Goal: Task Accomplishment & Management: Manage account settings

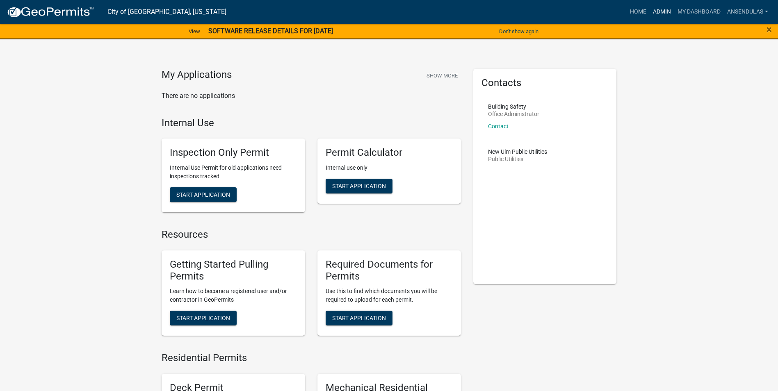
click at [658, 10] on link "Admin" at bounding box center [661, 12] width 25 height 16
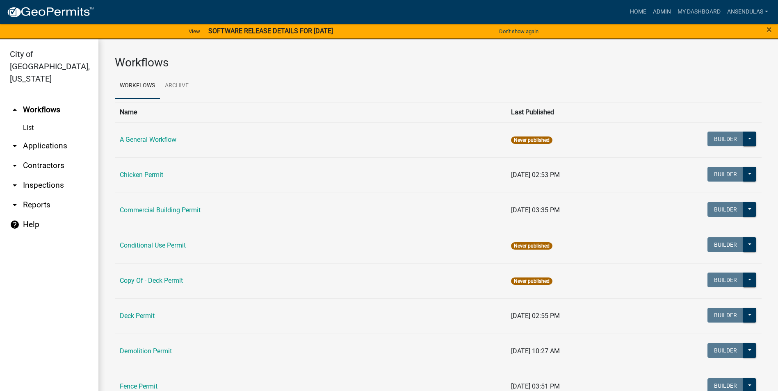
click at [39, 136] on link "arrow_drop_down Applications" at bounding box center [49, 146] width 98 height 20
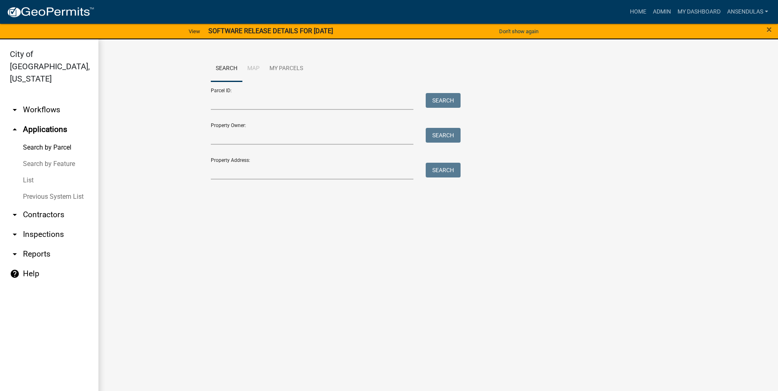
click at [24, 172] on link "List" at bounding box center [49, 180] width 98 height 16
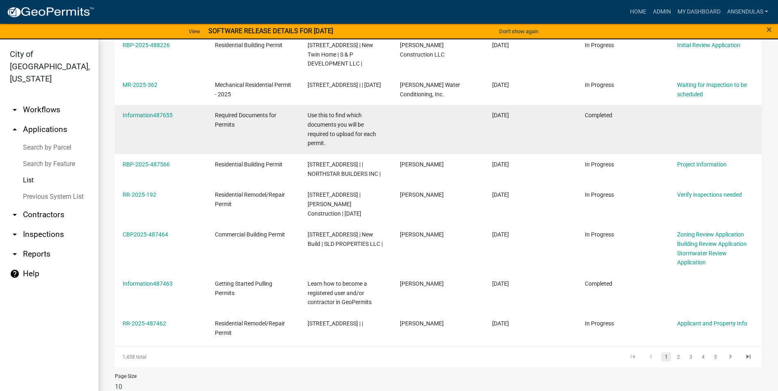
scroll to position [241, 0]
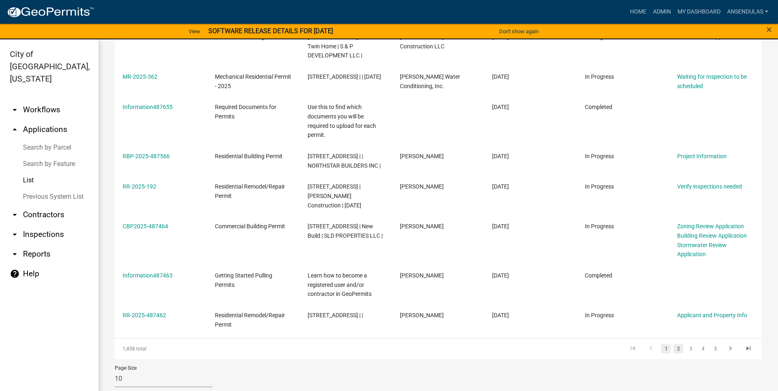
click at [673, 344] on link "2" at bounding box center [678, 348] width 10 height 9
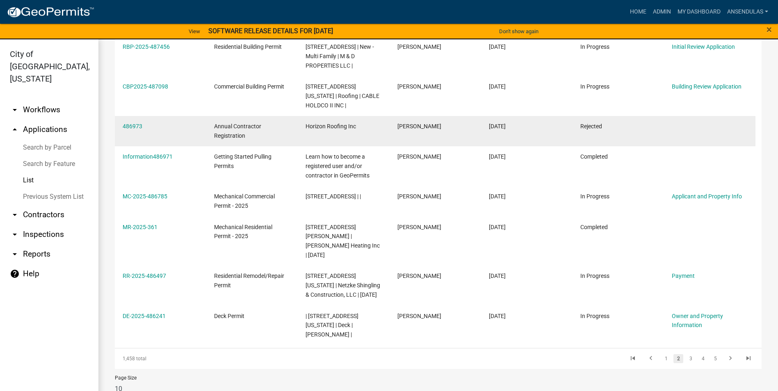
scroll to position [223, 0]
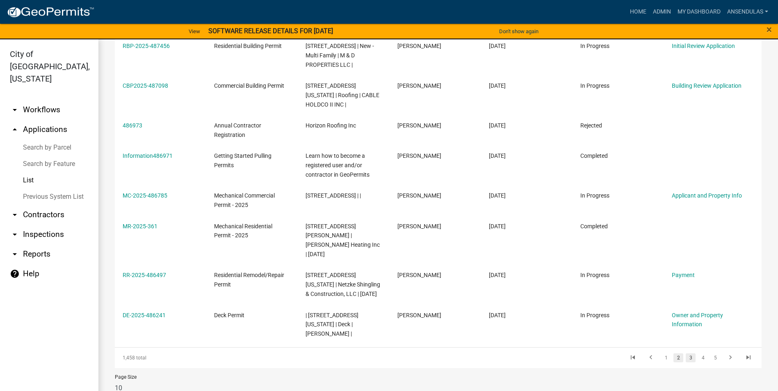
click at [687, 353] on link "3" at bounding box center [690, 357] width 10 height 9
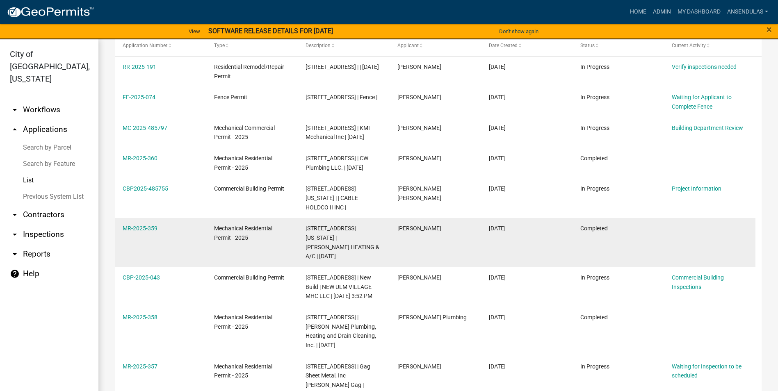
scroll to position [164, 0]
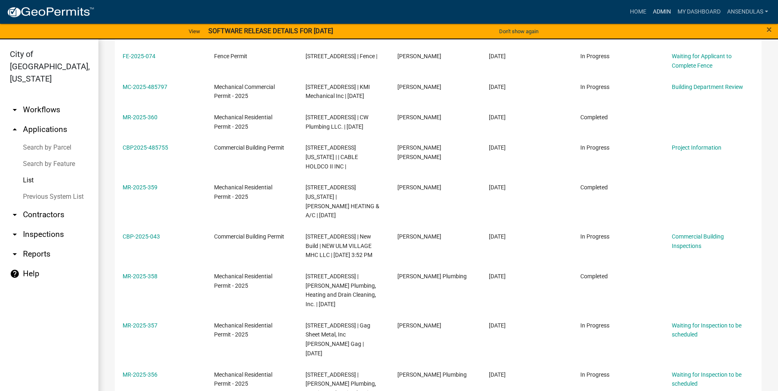
click at [654, 8] on link "Admin" at bounding box center [661, 12] width 25 height 16
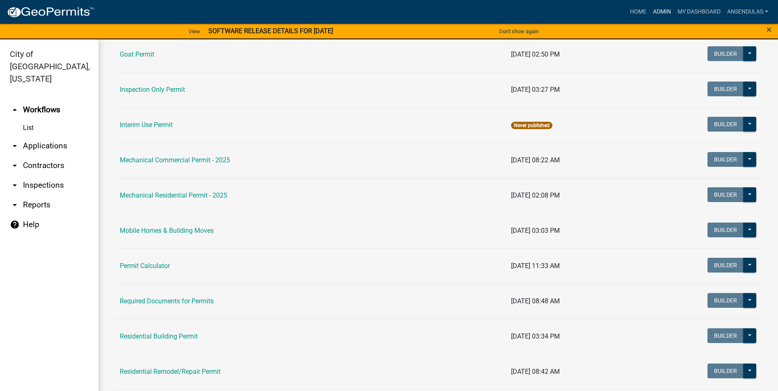
scroll to position [451, 0]
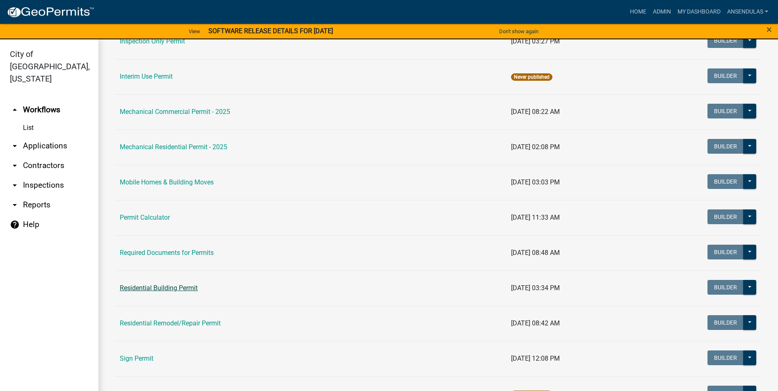
click at [158, 287] on link "Residential Building Permit" at bounding box center [159, 288] width 78 height 8
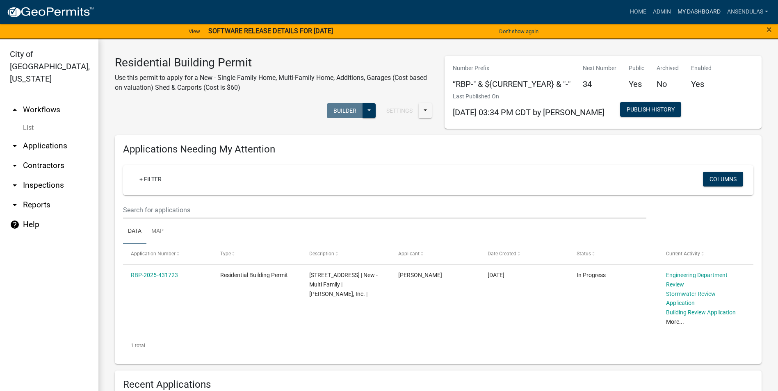
click at [674, 12] on link "My Dashboard" at bounding box center [699, 12] width 50 height 16
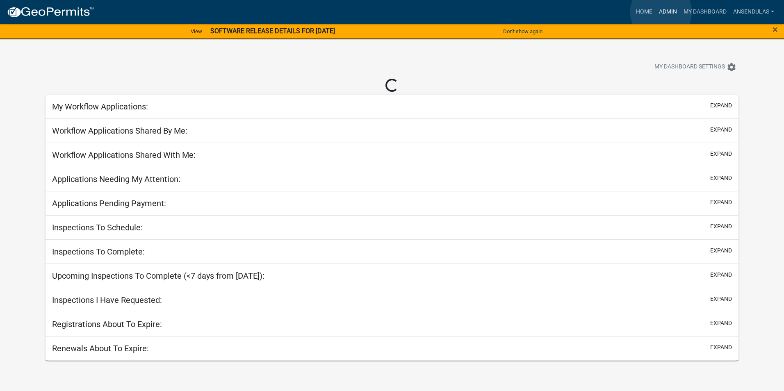
click at [661, 12] on link "Admin" at bounding box center [667, 12] width 25 height 16
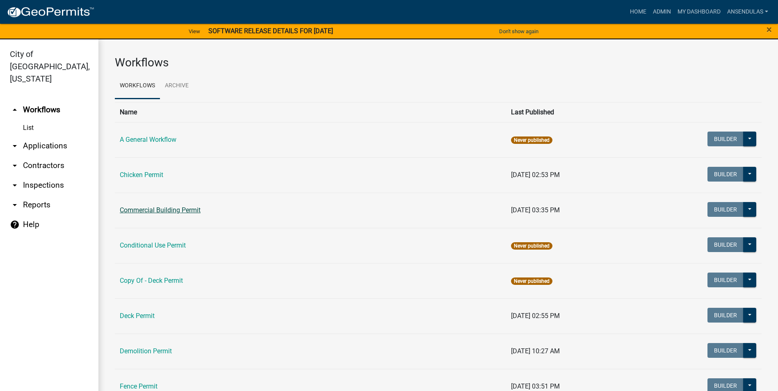
click at [166, 210] on link "Commercial Building Permit" at bounding box center [160, 210] width 81 height 8
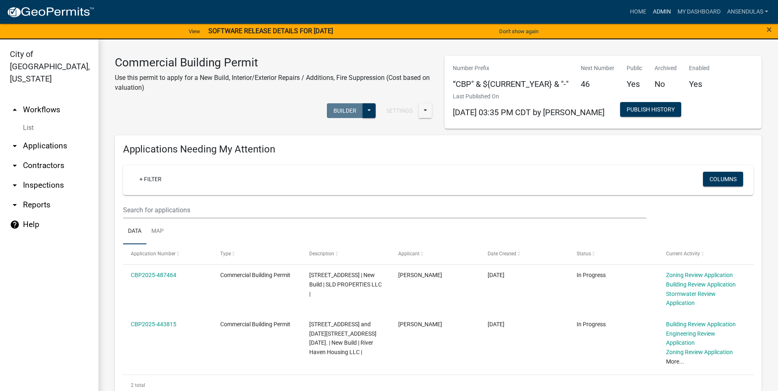
click at [661, 15] on link "Admin" at bounding box center [661, 12] width 25 height 16
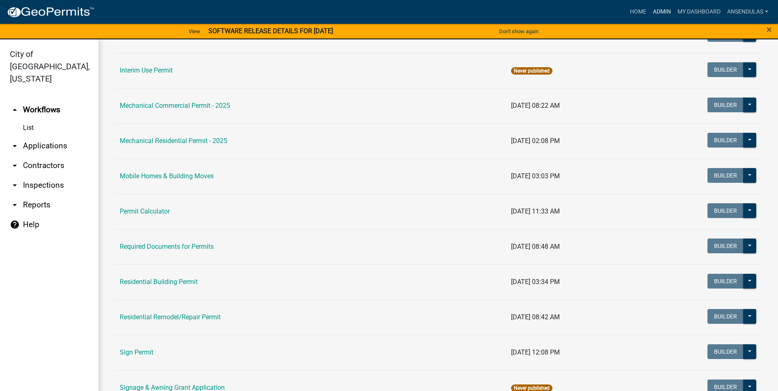
scroll to position [492, 0]
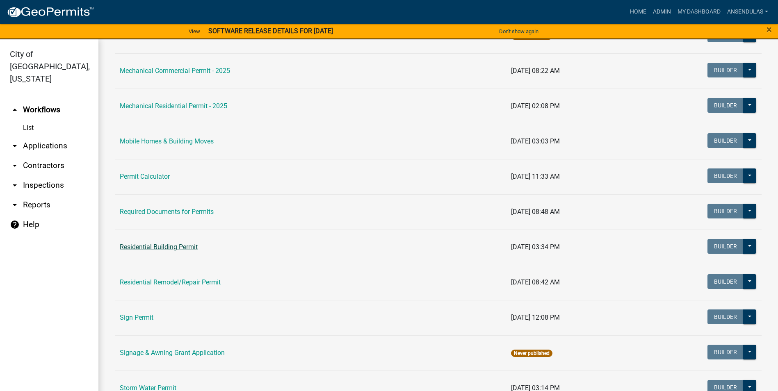
click at [168, 244] on link "Residential Building Permit" at bounding box center [159, 247] width 78 height 8
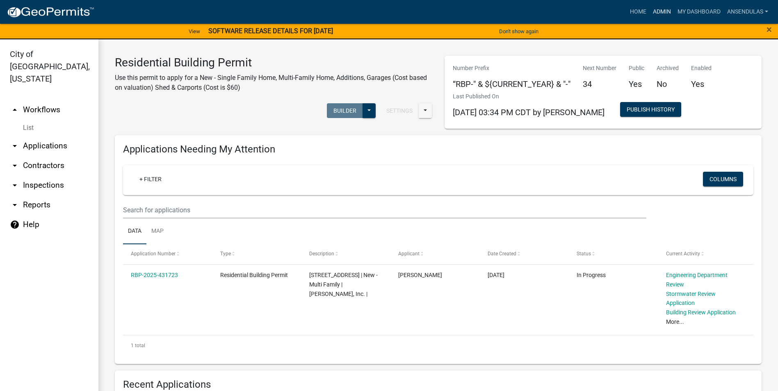
click at [665, 12] on link "Admin" at bounding box center [661, 12] width 25 height 16
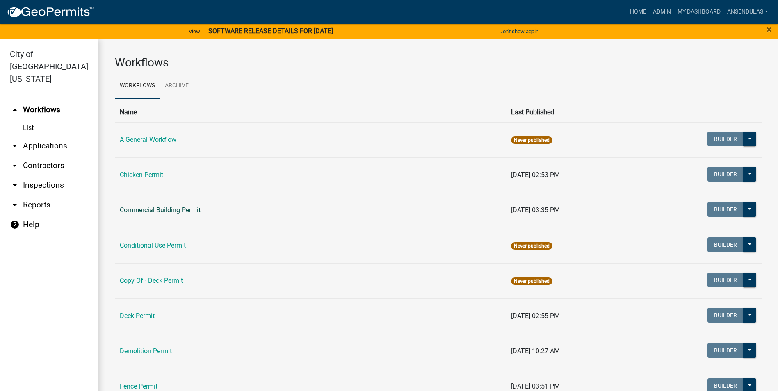
click at [156, 213] on link "Commercial Building Permit" at bounding box center [160, 210] width 81 height 8
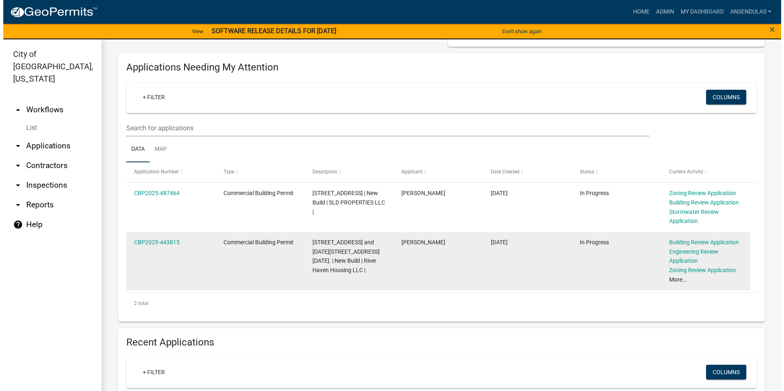
scroll to position [123, 0]
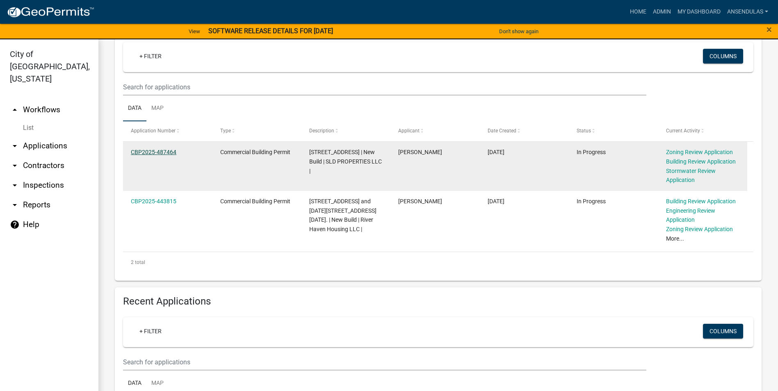
click at [158, 155] on link "CBP2025-487464" at bounding box center [154, 152] width 46 height 7
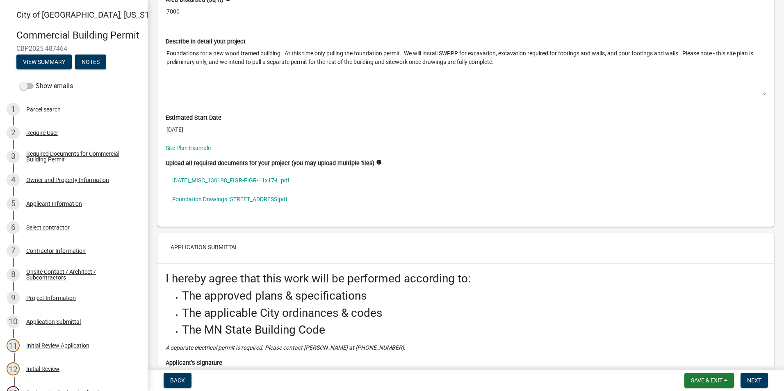
scroll to position [3034, 0]
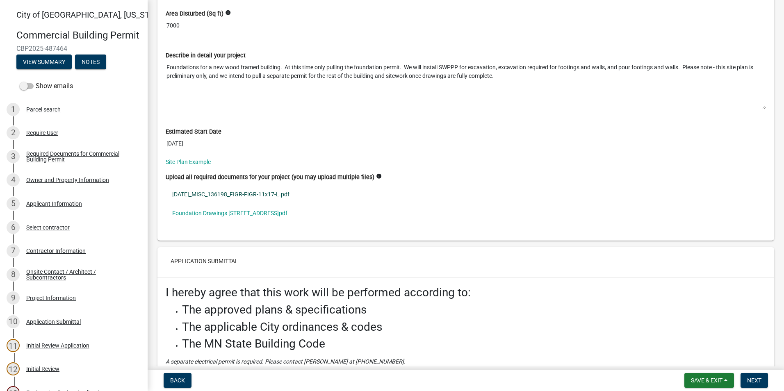
click at [205, 195] on link "2025-9-4_MISC_136198_FIGR-FIGR-11x17-L.pdf" at bounding box center [466, 194] width 600 height 19
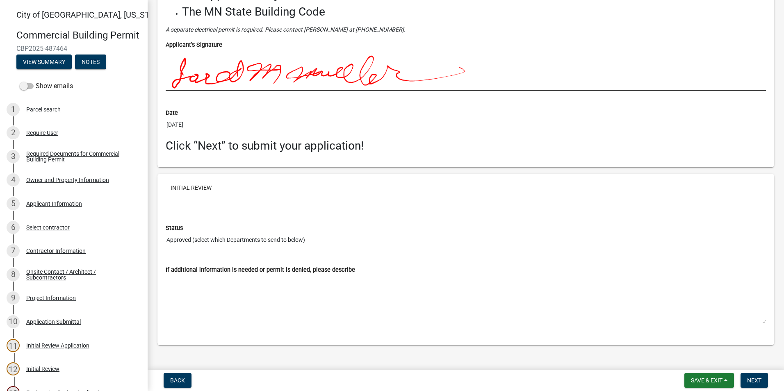
scroll to position [3376, 0]
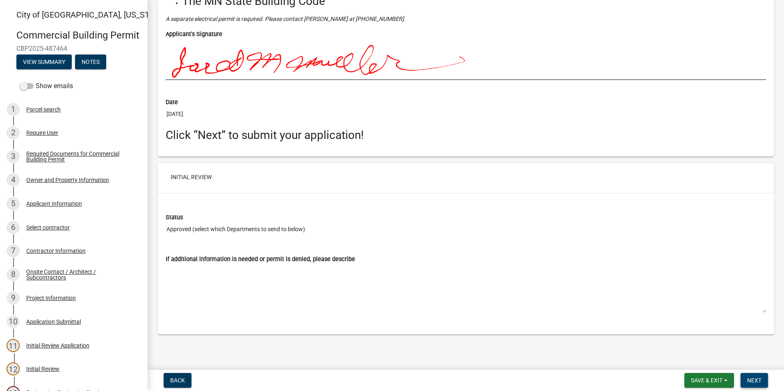
click at [756, 380] on span "Next" at bounding box center [754, 380] width 14 height 7
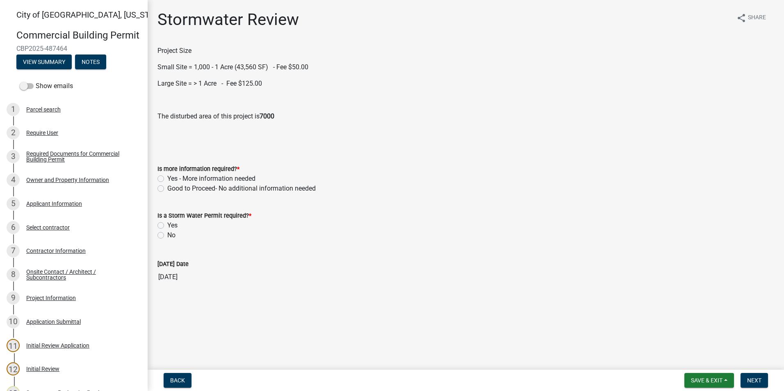
click at [167, 179] on label "Yes - More information needed" at bounding box center [211, 179] width 88 height 10
click at [167, 179] on input "Yes - More information needed" at bounding box center [169, 176] width 5 height 5
radio input "true"
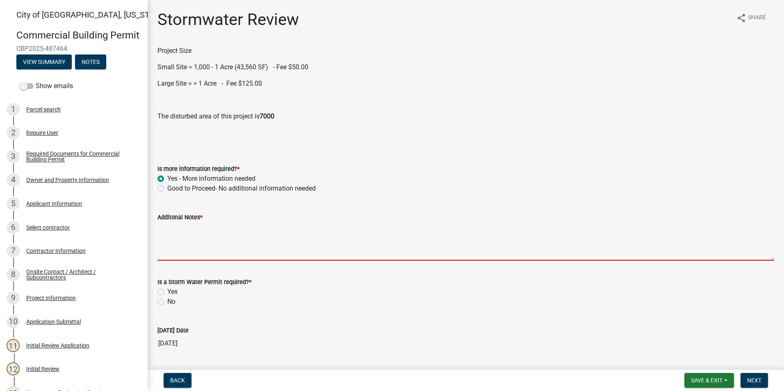
click at [193, 249] on textarea "Additonal Notes *" at bounding box center [465, 241] width 617 height 39
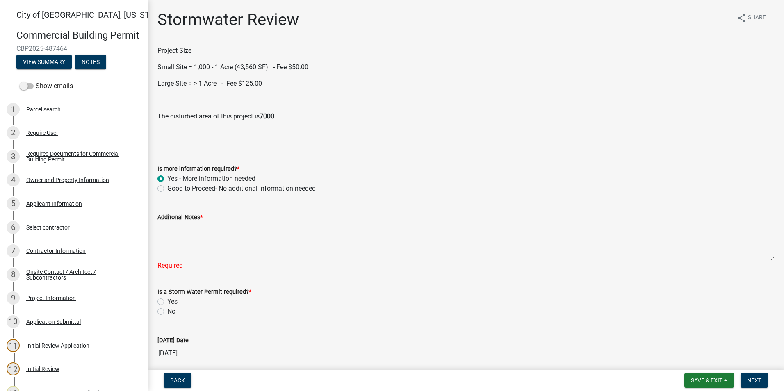
click at [159, 294] on div "Is a Storm Water Permit required? * Yes No" at bounding box center [465, 302] width 617 height 30
click at [167, 302] on label "Yes" at bounding box center [172, 302] width 10 height 10
click at [167, 302] on input "Yes" at bounding box center [169, 299] width 5 height 5
radio input "true"
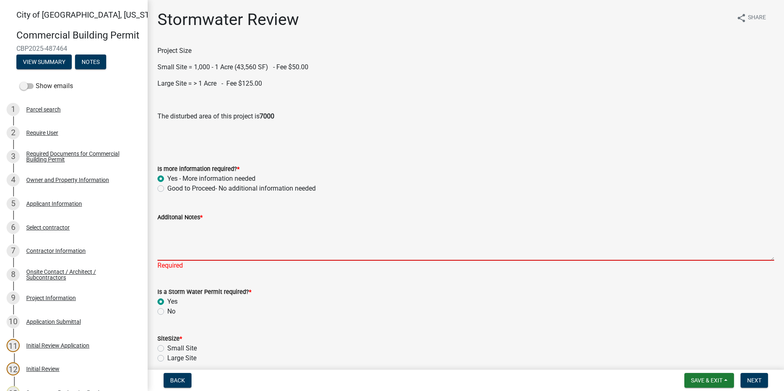
click at [189, 249] on textarea "Additonal Notes *" at bounding box center [465, 241] width 617 height 39
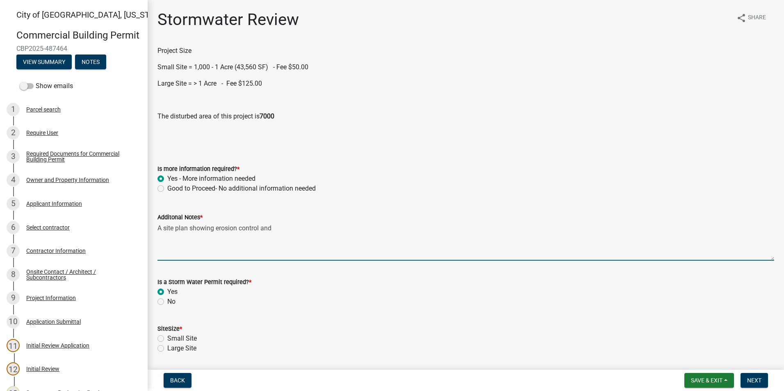
click at [319, 228] on textarea "A site plan showing erosion control and" at bounding box center [465, 241] width 617 height 39
type textarea "A site plan showing erosion control and drainage directions is needed"
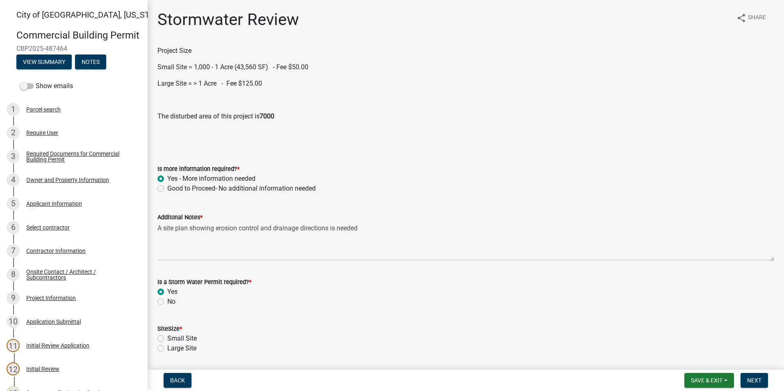
click at [167, 340] on label "Small Site" at bounding box center [182, 339] width 30 height 10
click at [167, 339] on input "Small Site" at bounding box center [169, 336] width 5 height 5
radio input "true"
click at [756, 382] on span "Next" at bounding box center [754, 380] width 14 height 7
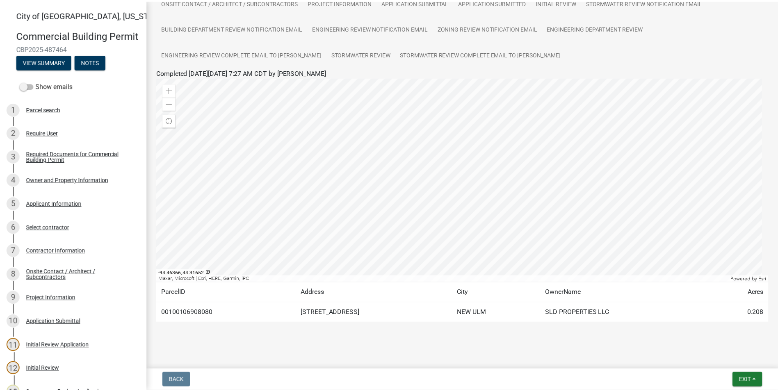
scroll to position [102, 0]
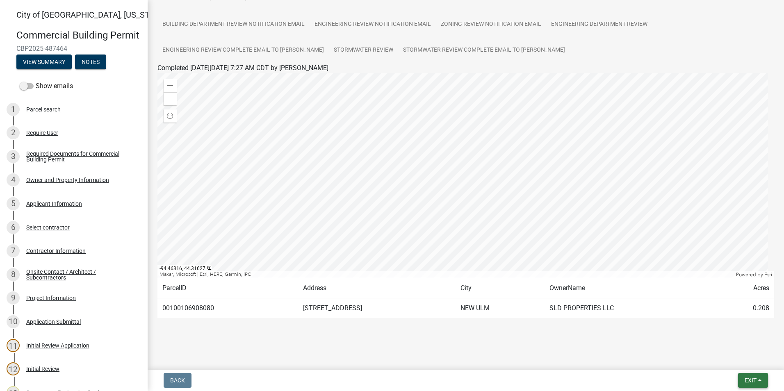
click at [751, 380] on span "Exit" at bounding box center [750, 380] width 12 height 7
click at [740, 361] on button "Save & Exit" at bounding box center [735, 359] width 66 height 20
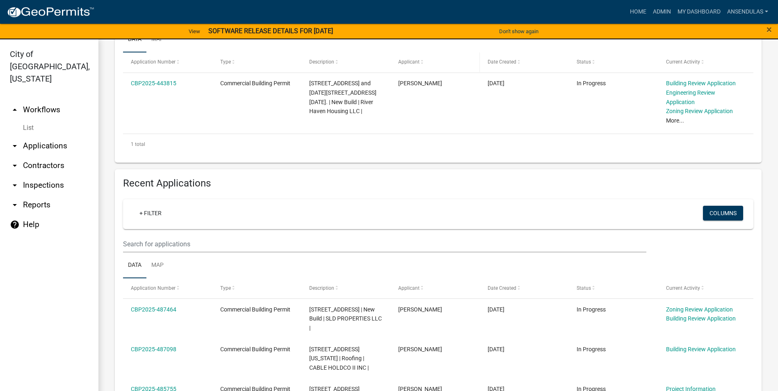
scroll to position [205, 0]
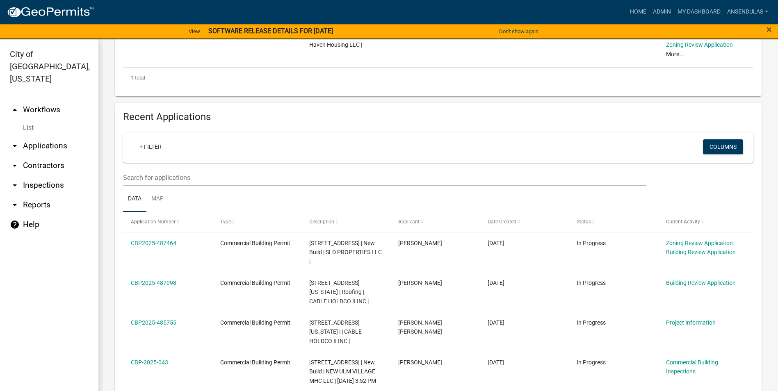
scroll to position [287, 0]
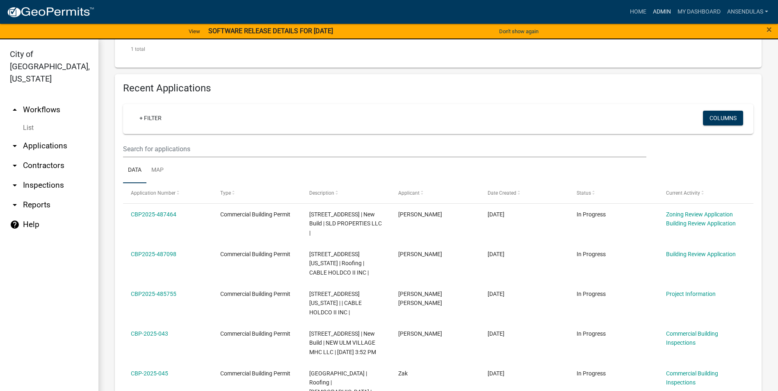
click at [660, 9] on link "Admin" at bounding box center [661, 12] width 25 height 16
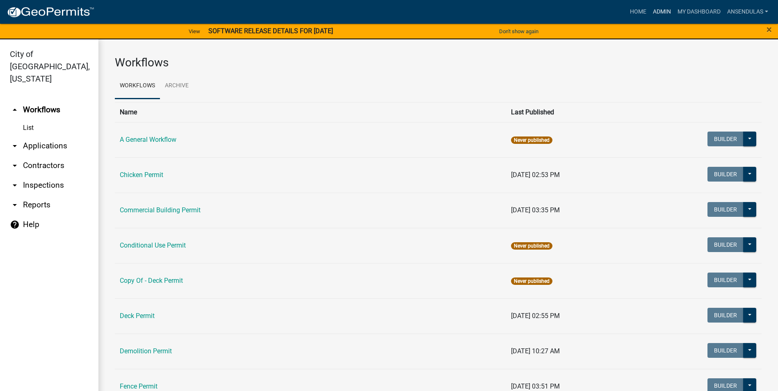
click at [661, 11] on link "Admin" at bounding box center [661, 12] width 25 height 16
click at [166, 209] on link "Commercial Building Permit" at bounding box center [160, 210] width 81 height 8
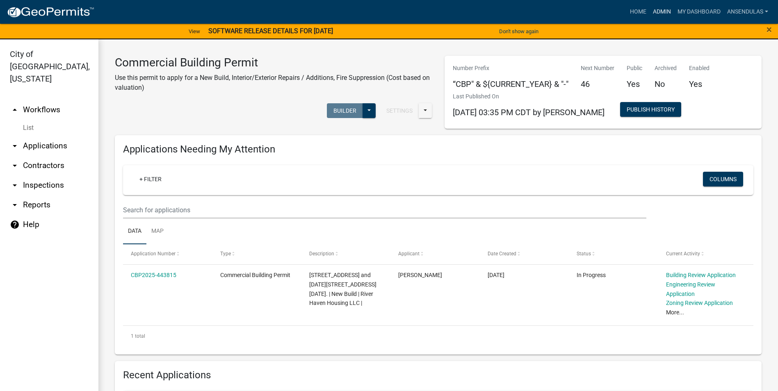
click at [660, 14] on link "Admin" at bounding box center [661, 12] width 25 height 16
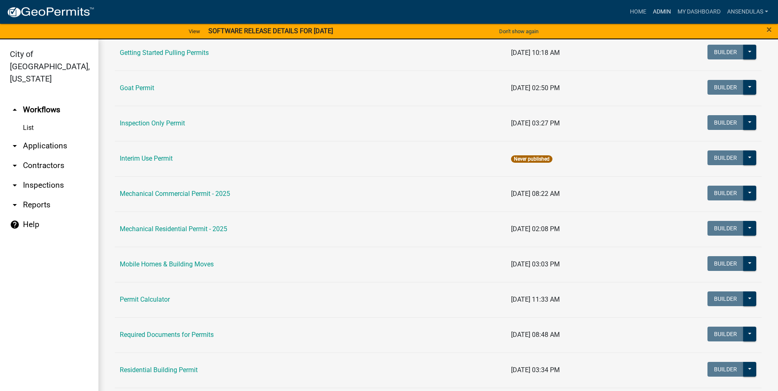
scroll to position [410, 0]
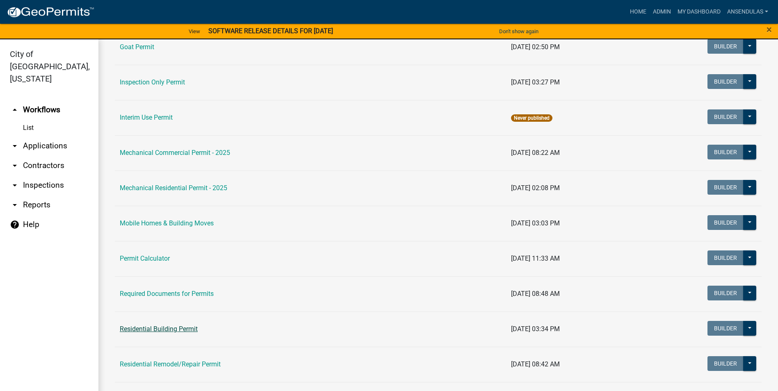
click at [168, 329] on link "Residential Building Permit" at bounding box center [159, 329] width 78 height 8
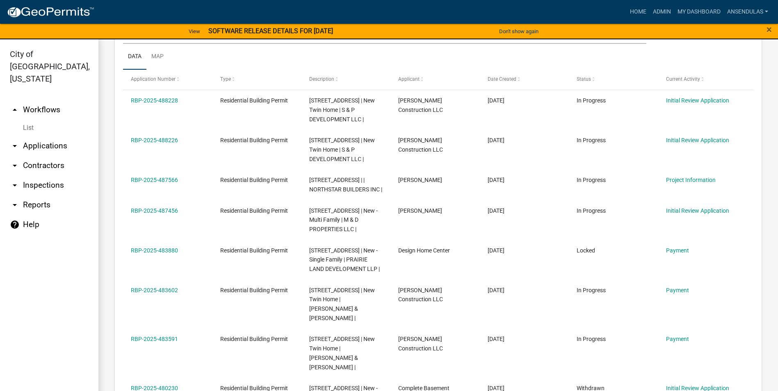
scroll to position [369, 0]
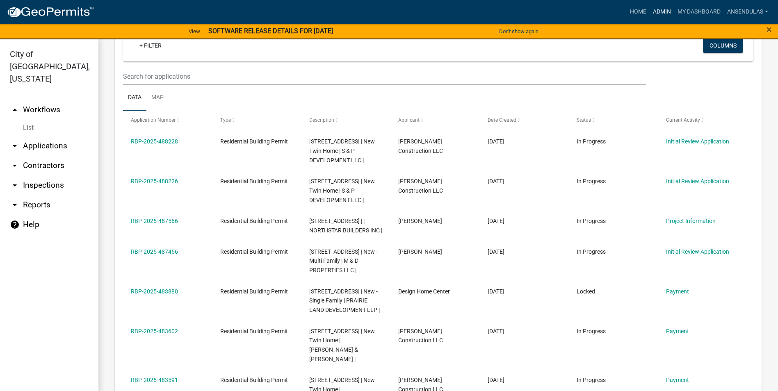
click at [653, 9] on link "Admin" at bounding box center [661, 12] width 25 height 16
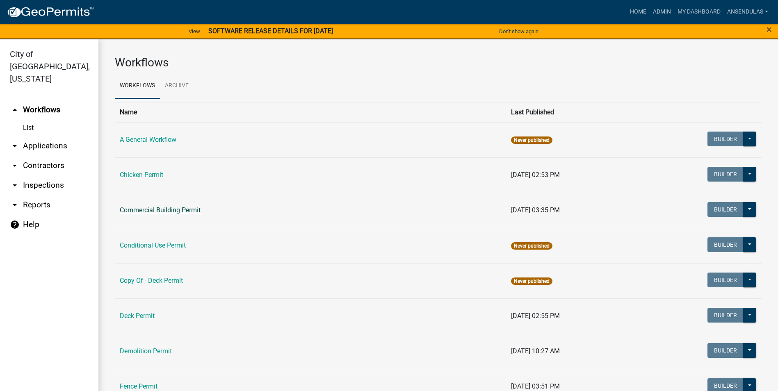
click at [172, 208] on link "Commercial Building Permit" at bounding box center [160, 210] width 81 height 8
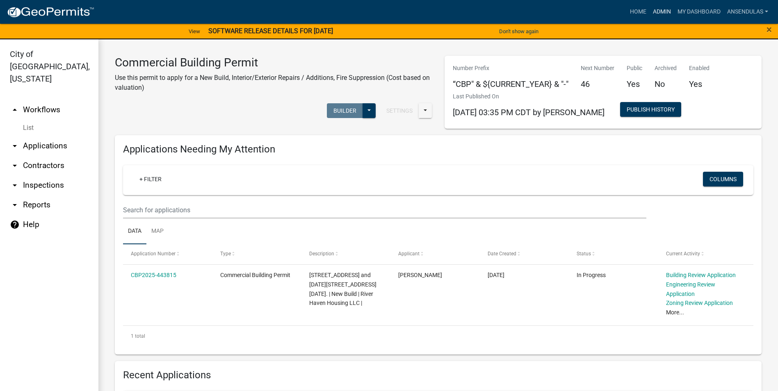
click at [659, 15] on link "Admin" at bounding box center [661, 12] width 25 height 16
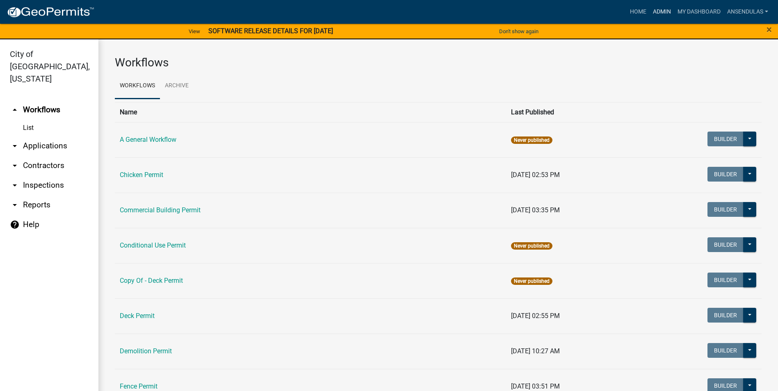
click at [662, 14] on link "Admin" at bounding box center [661, 12] width 25 height 16
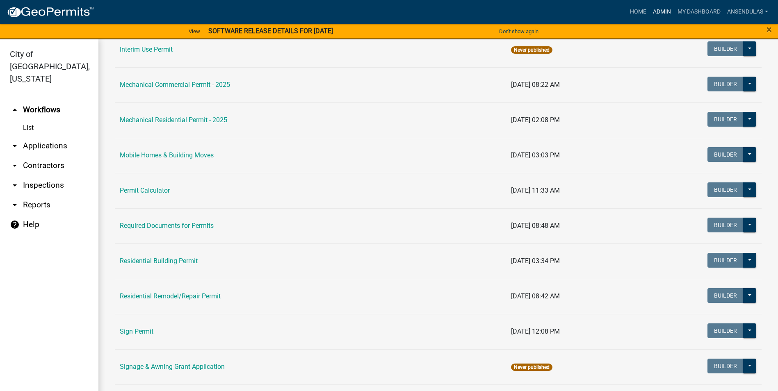
scroll to position [492, 0]
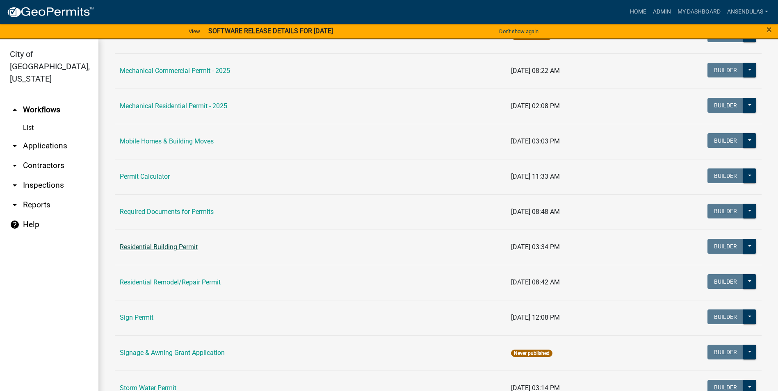
click at [170, 246] on link "Residential Building Permit" at bounding box center [159, 247] width 78 height 8
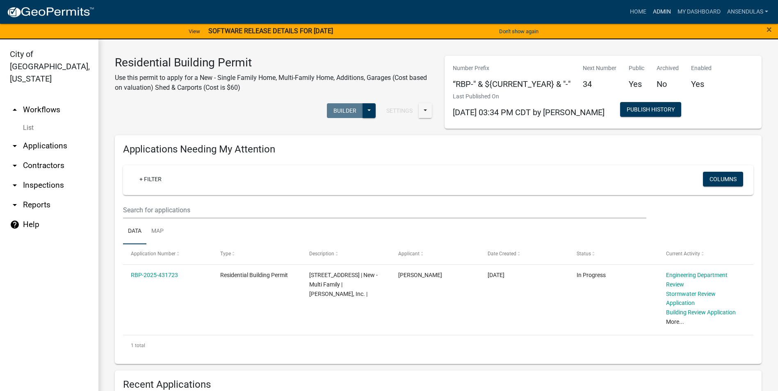
click at [660, 7] on link "Admin" at bounding box center [661, 12] width 25 height 16
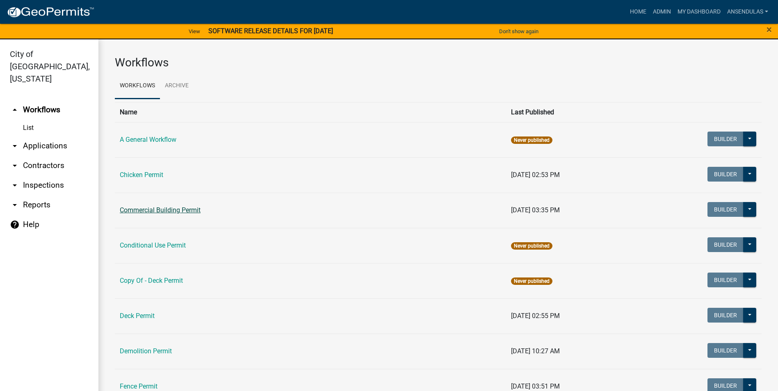
click at [142, 213] on link "Commercial Building Permit" at bounding box center [160, 210] width 81 height 8
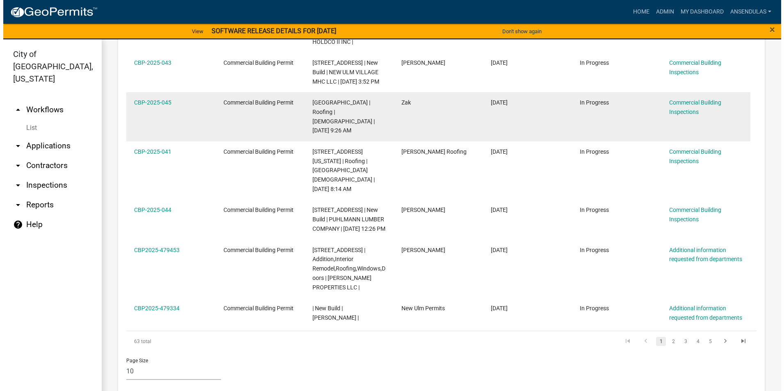
scroll to position [589, 0]
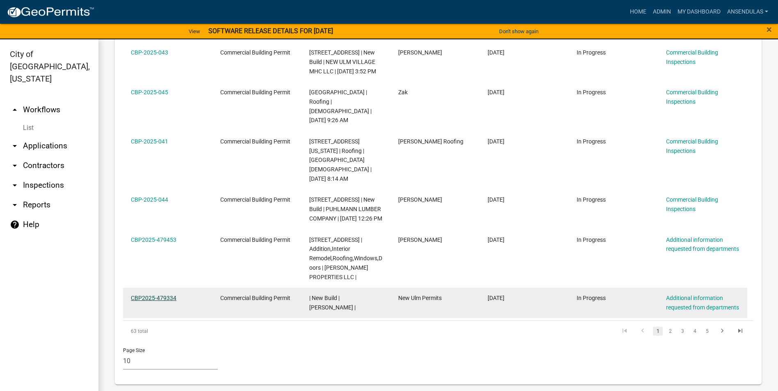
click at [166, 296] on link "CBP2025-479334" at bounding box center [154, 298] width 46 height 7
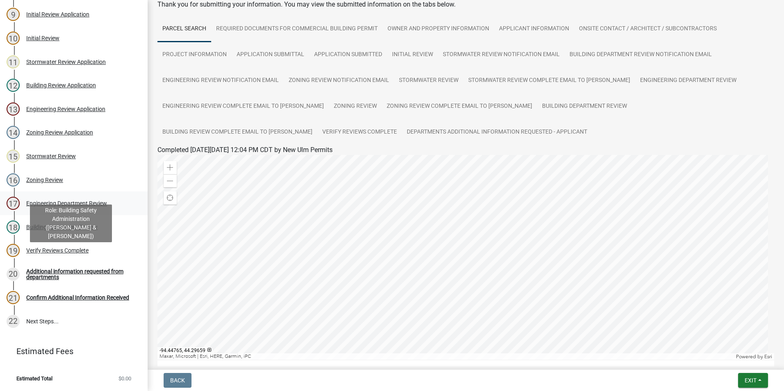
scroll to position [296, 0]
click at [64, 254] on div "19 Verify Reviews Complete" at bounding box center [71, 250] width 128 height 13
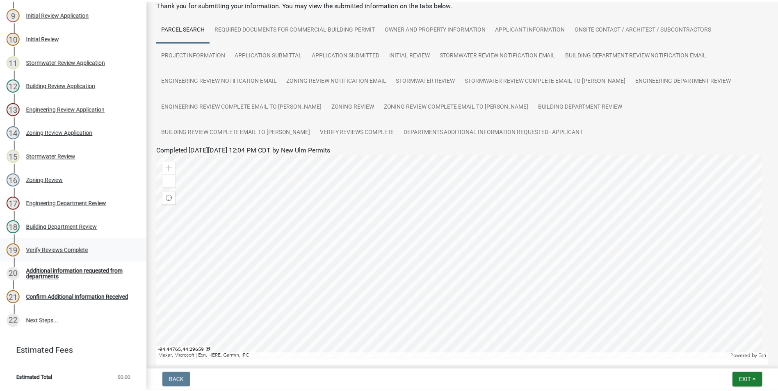
scroll to position [0, 0]
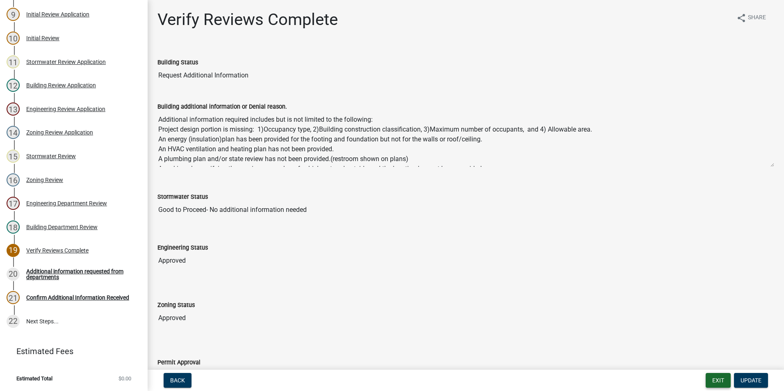
click at [728, 386] on button "Exit" at bounding box center [718, 380] width 25 height 15
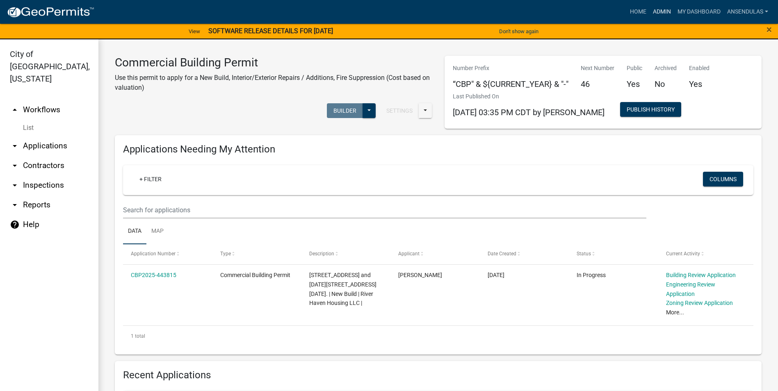
click at [662, 11] on link "Admin" at bounding box center [661, 12] width 25 height 16
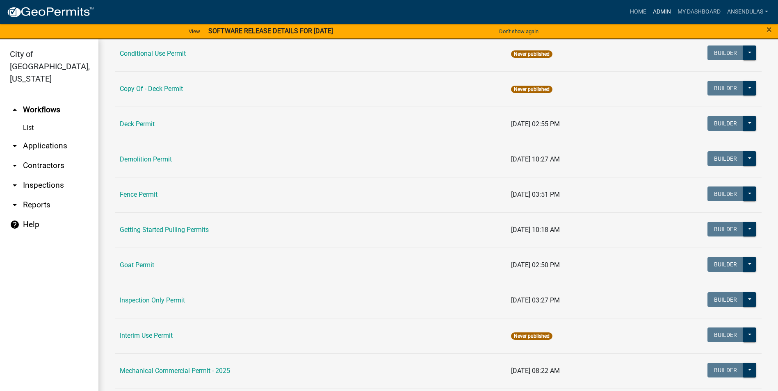
scroll to position [369, 0]
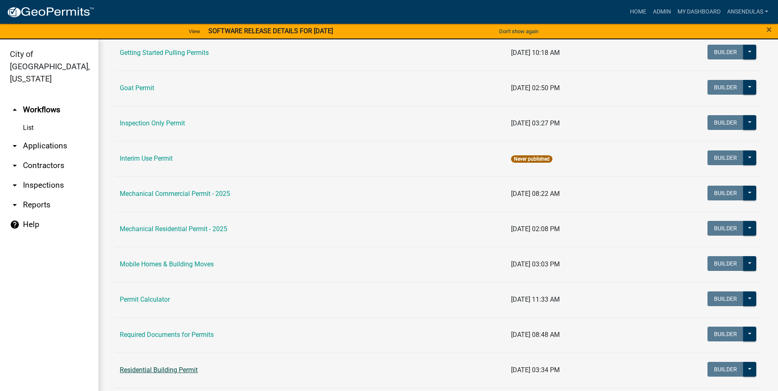
click at [158, 368] on link "Residential Building Permit" at bounding box center [159, 370] width 78 height 8
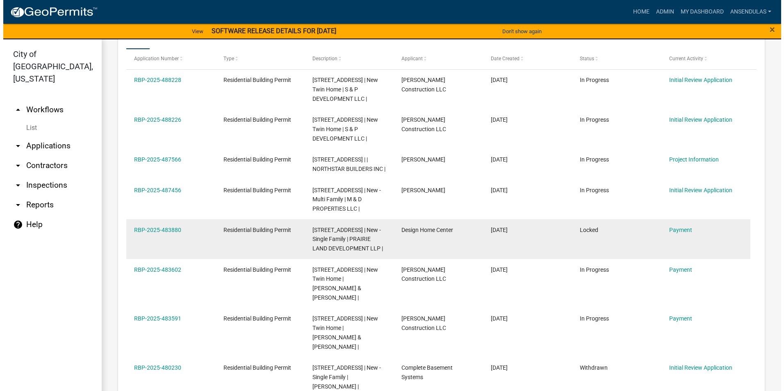
scroll to position [451, 0]
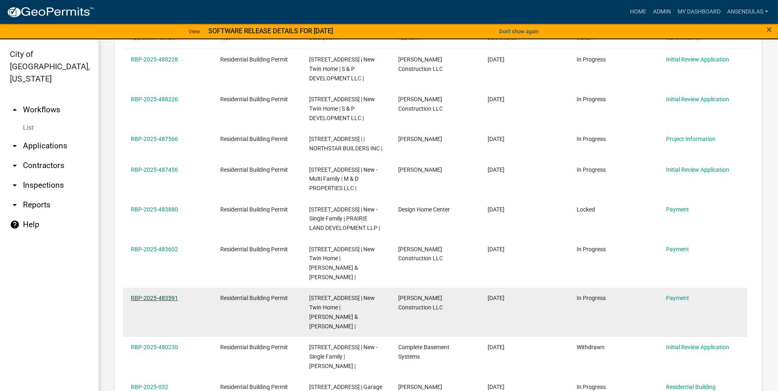
click at [164, 300] on link "RBP-2025-483591" at bounding box center [154, 298] width 47 height 7
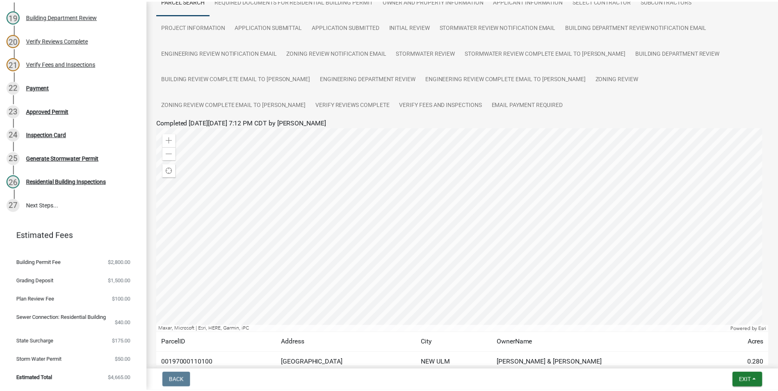
scroll to position [128, 0]
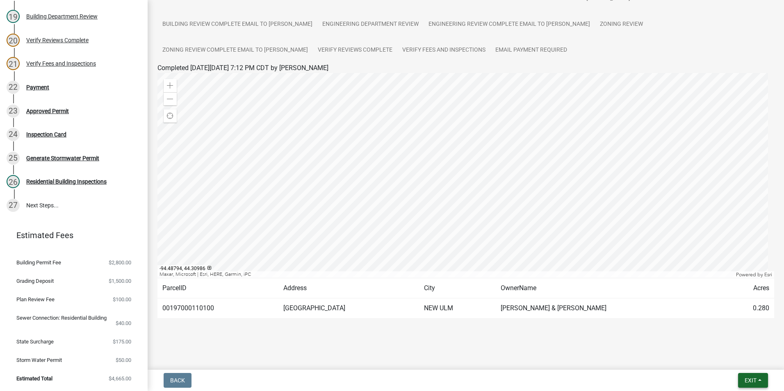
click at [758, 382] on button "Exit" at bounding box center [753, 380] width 30 height 15
click at [738, 363] on button "Save & Exit" at bounding box center [735, 359] width 66 height 20
